Goal: Task Accomplishment & Management: Use online tool/utility

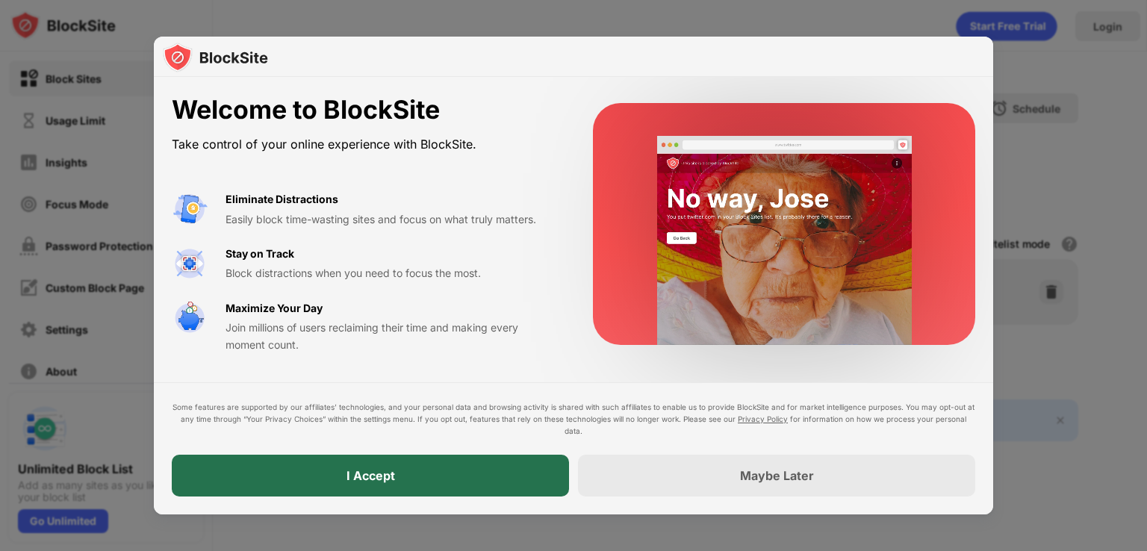
click at [547, 484] on div "I Accept" at bounding box center [370, 476] width 397 height 42
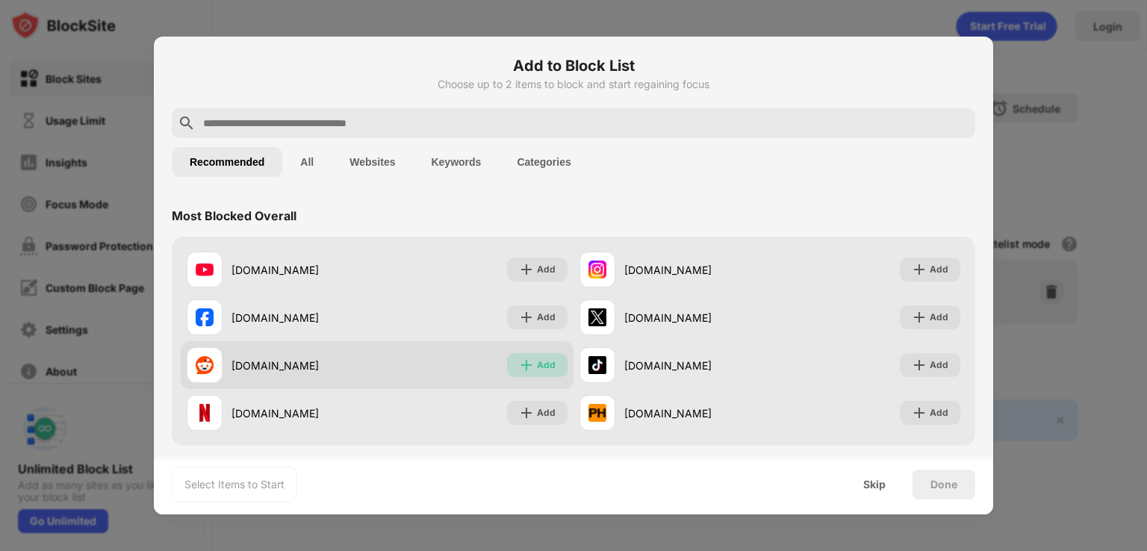
click at [537, 358] on div "Add" at bounding box center [546, 365] width 19 height 15
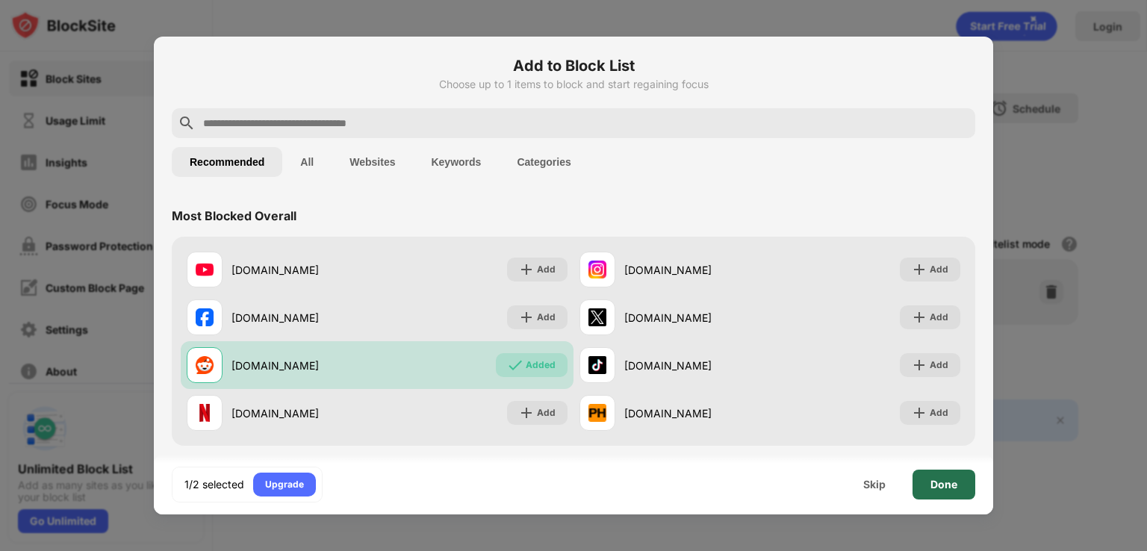
click at [920, 481] on div "Done" at bounding box center [943, 485] width 63 height 30
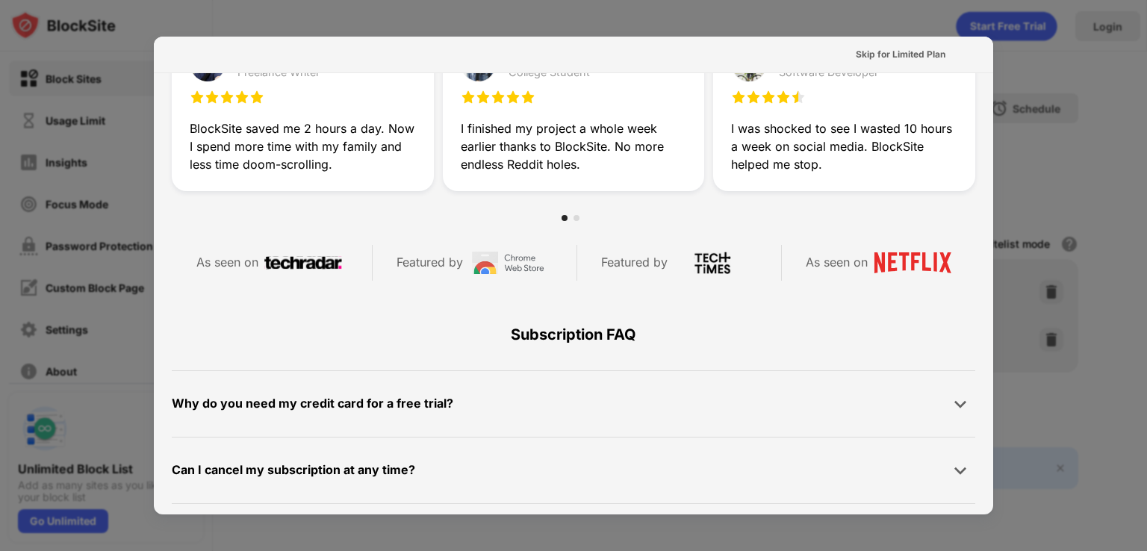
scroll to position [728, 0]
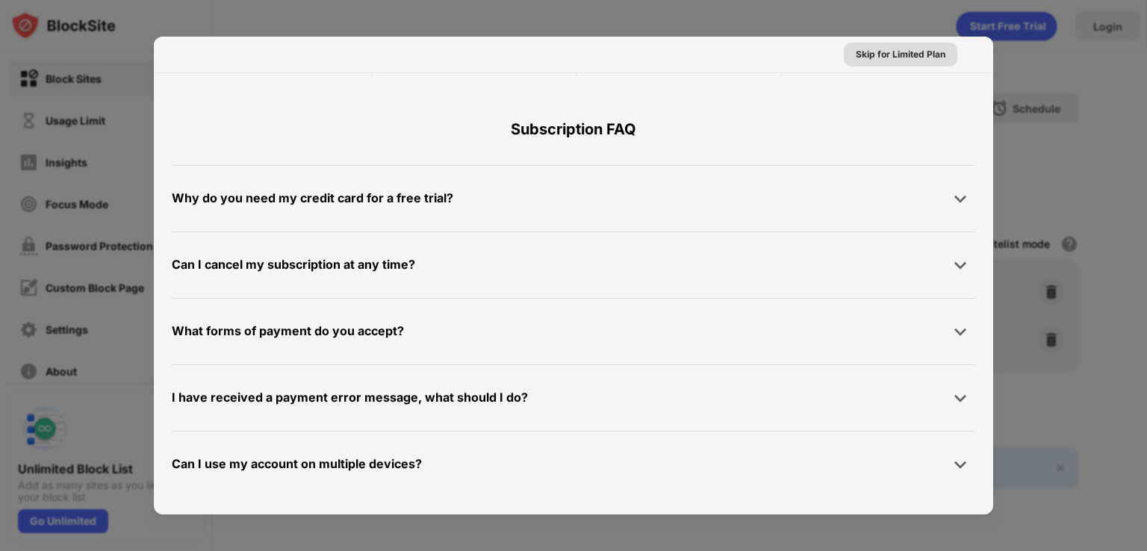
click at [897, 49] on div "Skip for Limited Plan" at bounding box center [901, 54] width 90 height 15
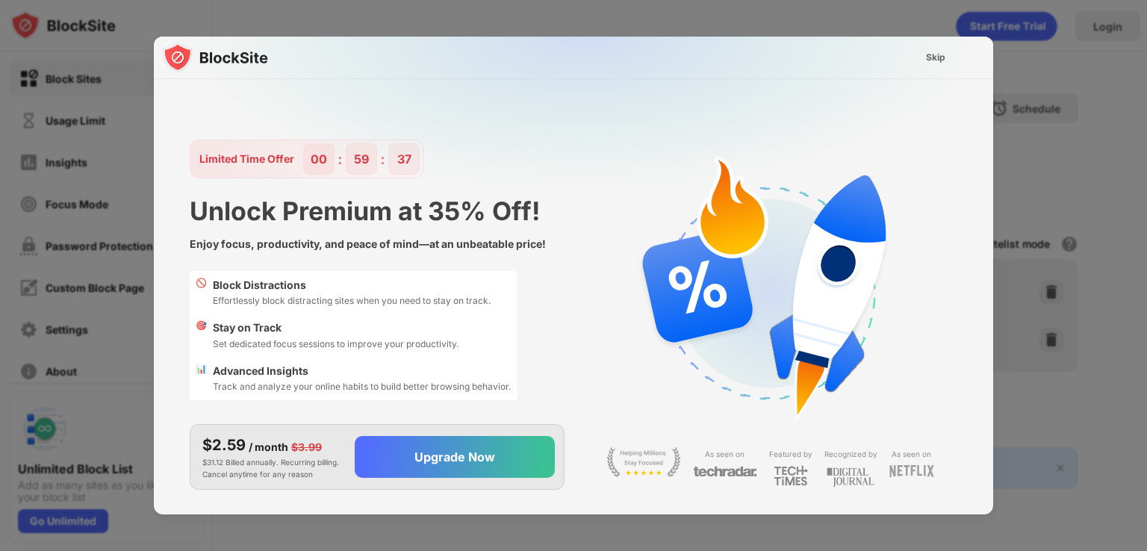
scroll to position [0, 0]
click at [935, 55] on div "Skip" at bounding box center [935, 57] width 19 height 15
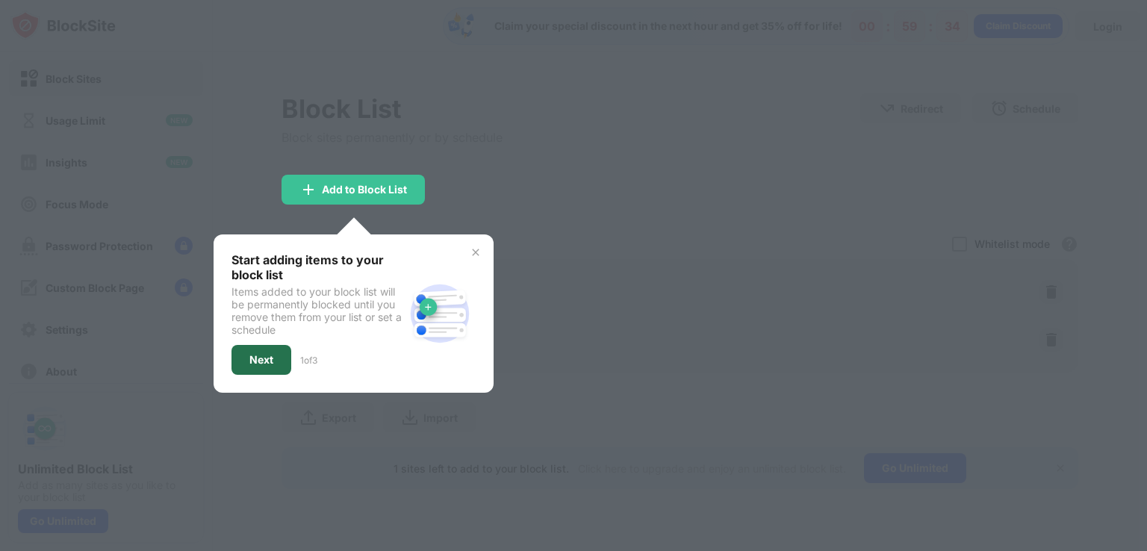
click at [276, 352] on div "Next" at bounding box center [261, 360] width 60 height 30
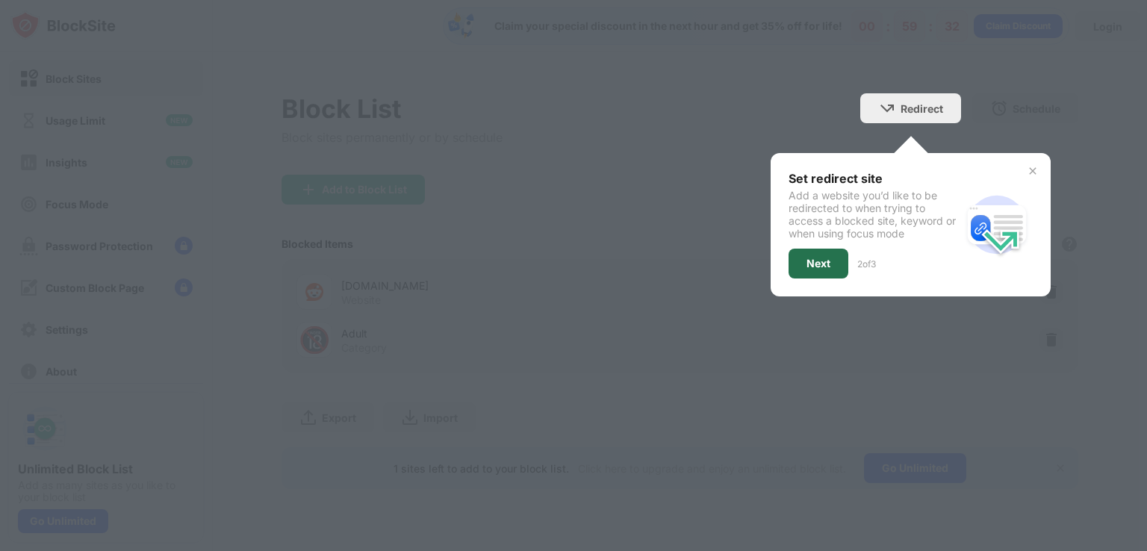
click at [830, 270] on div "Next" at bounding box center [818, 264] width 60 height 30
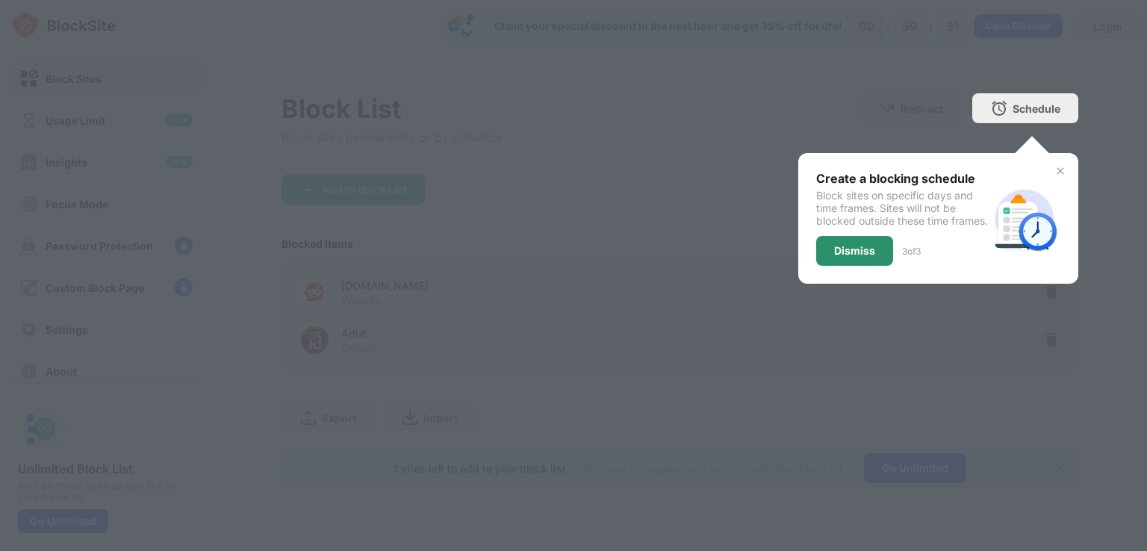
click at [857, 257] on div "Dismiss" at bounding box center [854, 251] width 41 height 12
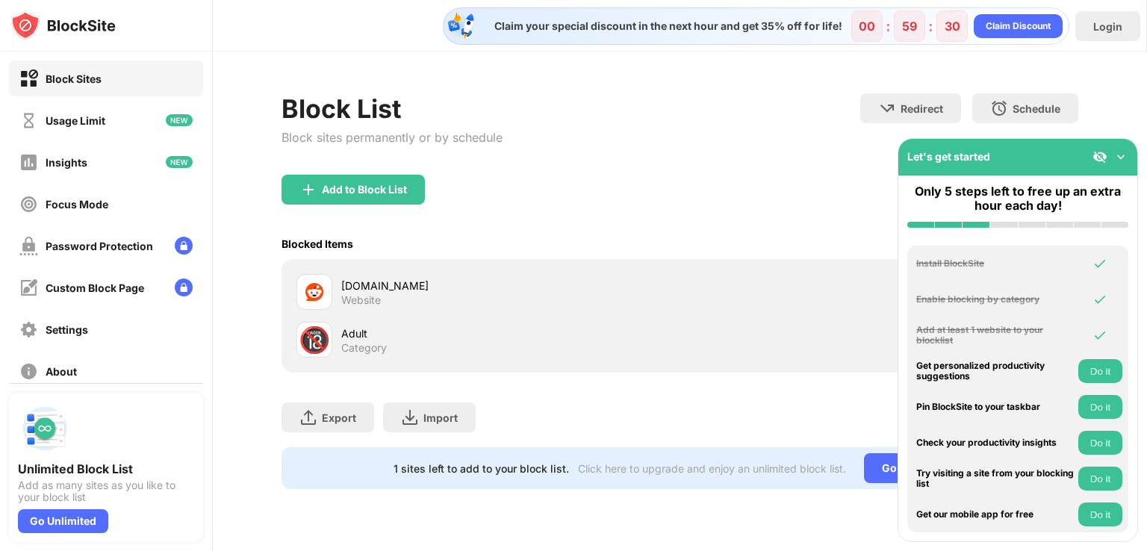
click at [1117, 156] on img at bounding box center [1120, 156] width 15 height 15
